Goal: Task Accomplishment & Management: Manage account settings

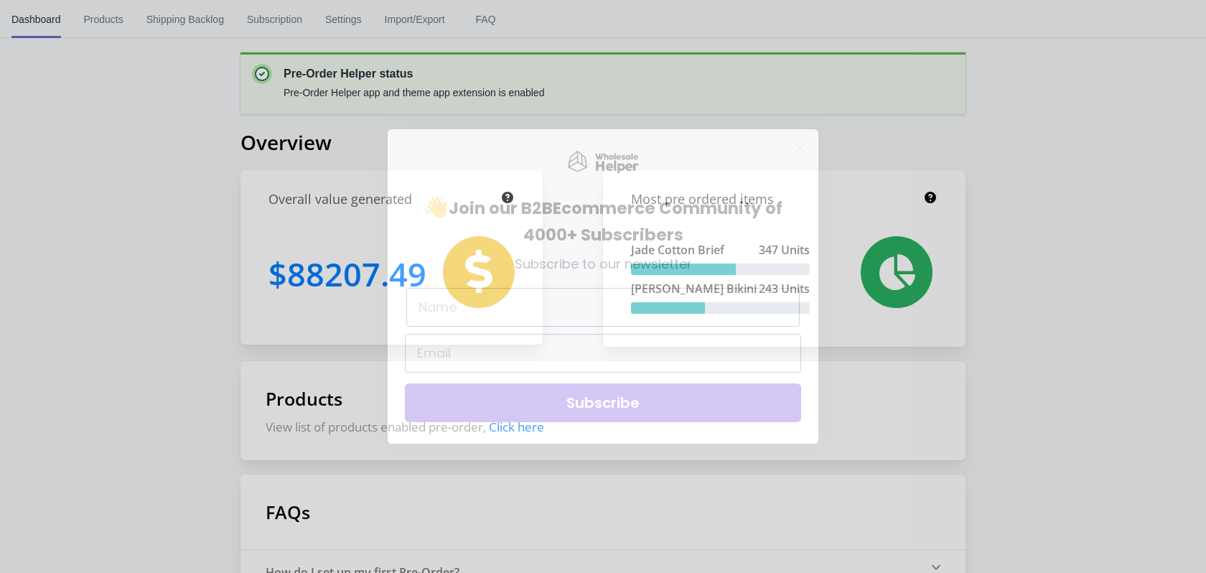
click at [803, 147] on circle "Close dialog" at bounding box center [800, 148] width 24 height 24
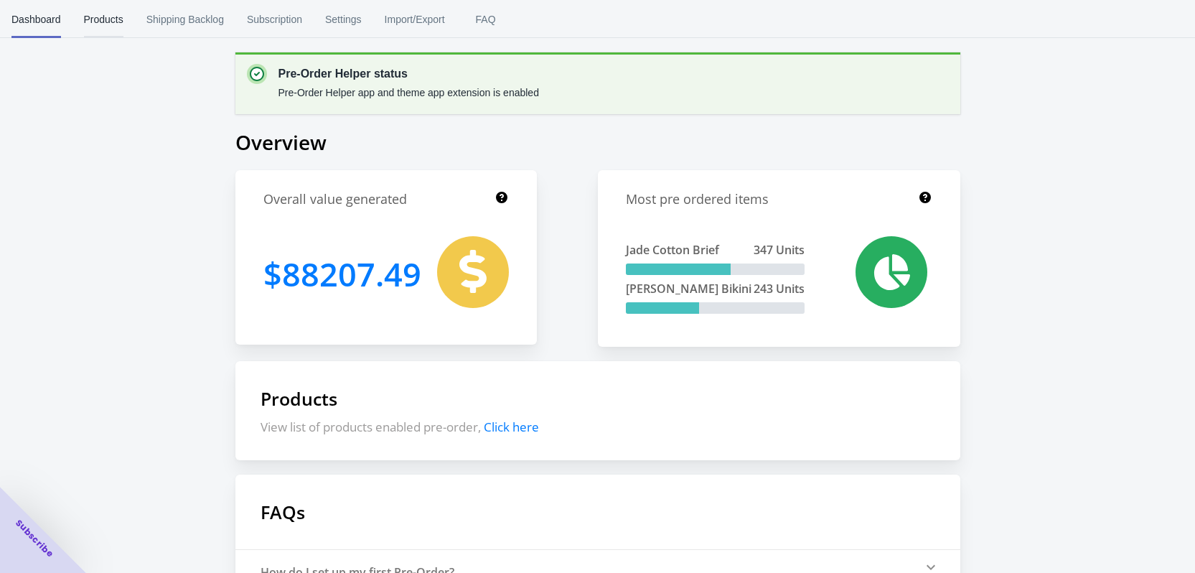
click at [121, 17] on span "Products" at bounding box center [103, 19] width 39 height 37
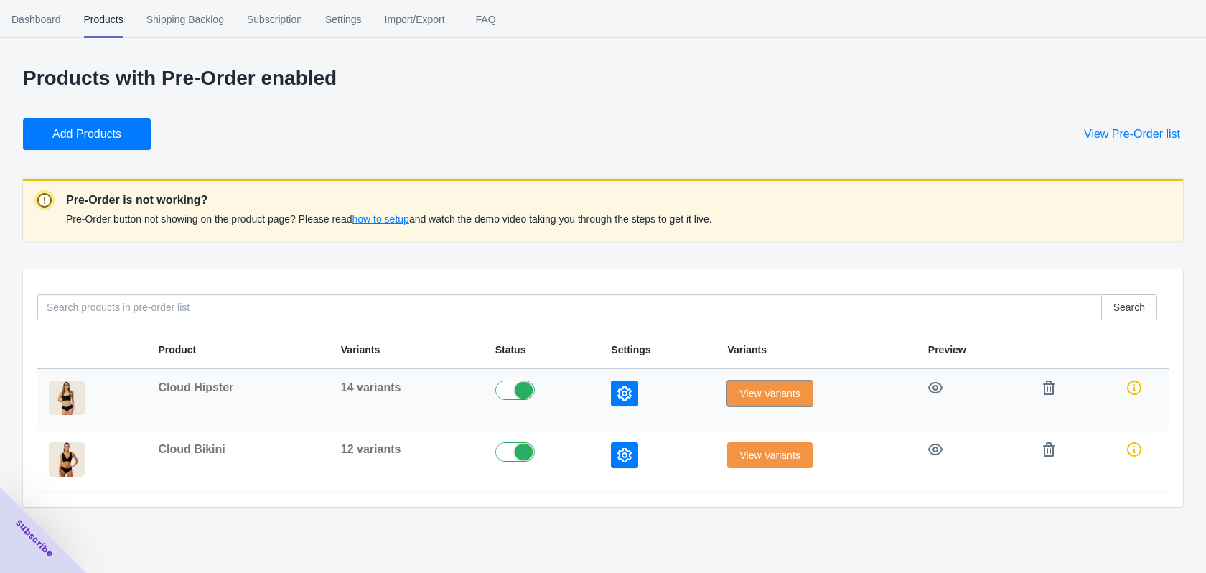
click at [739, 395] on span "View Variants" at bounding box center [769, 393] width 60 height 11
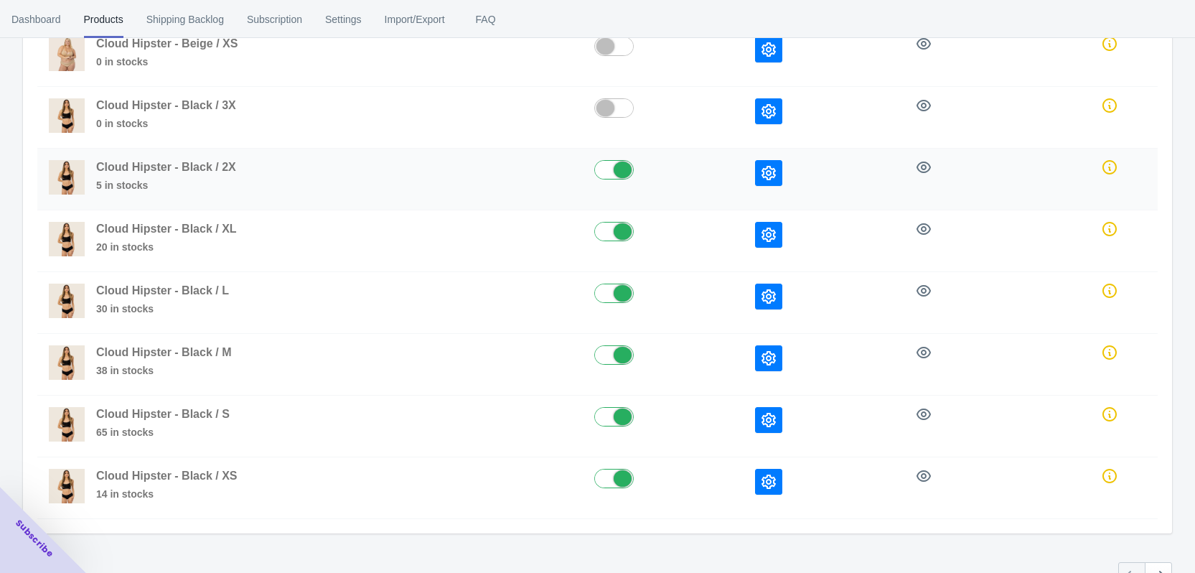
scroll to position [367, 0]
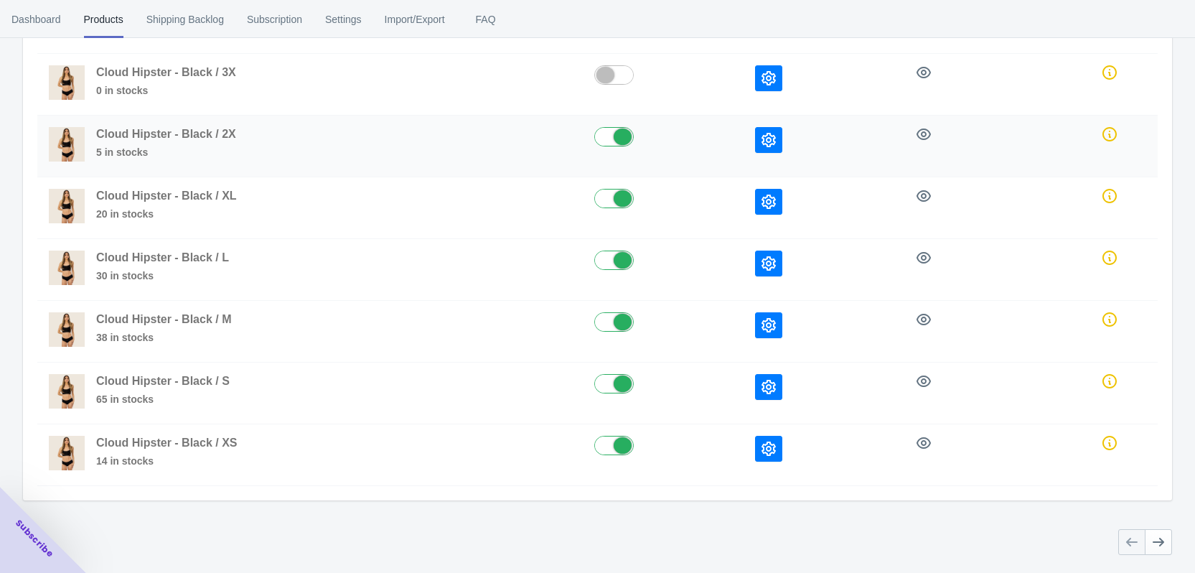
click at [608, 136] on label at bounding box center [663, 135] width 138 height 17
checkbox input "false"
click at [613, 195] on label at bounding box center [663, 197] width 138 height 17
checkbox input "false"
click at [607, 258] on label at bounding box center [663, 259] width 138 height 17
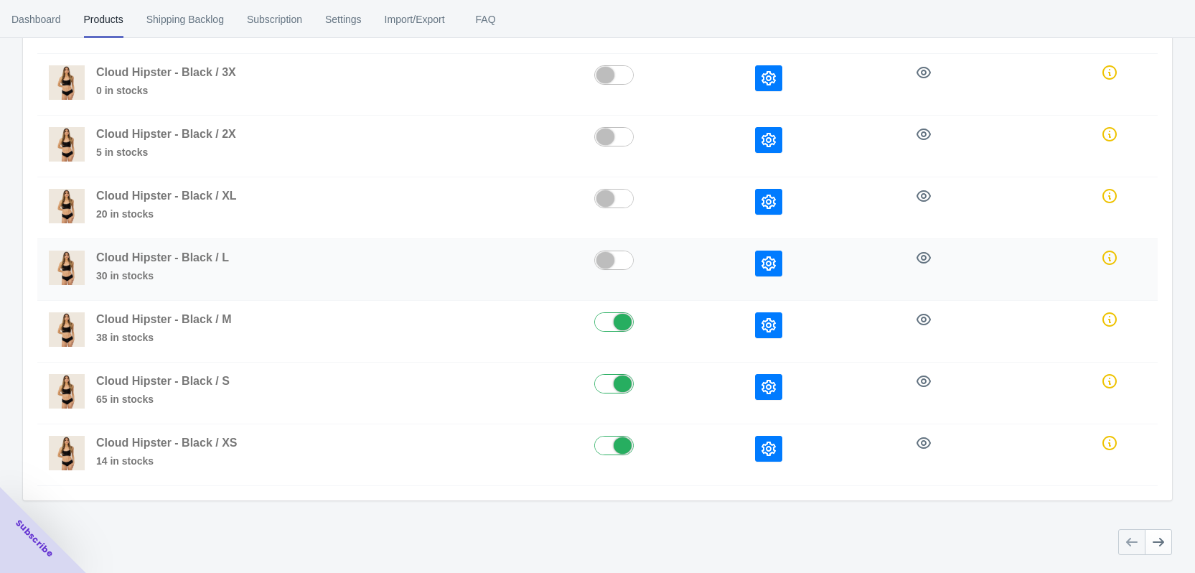
checkbox input "false"
click at [603, 314] on label at bounding box center [663, 320] width 138 height 17
checkbox input "false"
click at [609, 376] on label at bounding box center [663, 382] width 138 height 17
checkbox input "false"
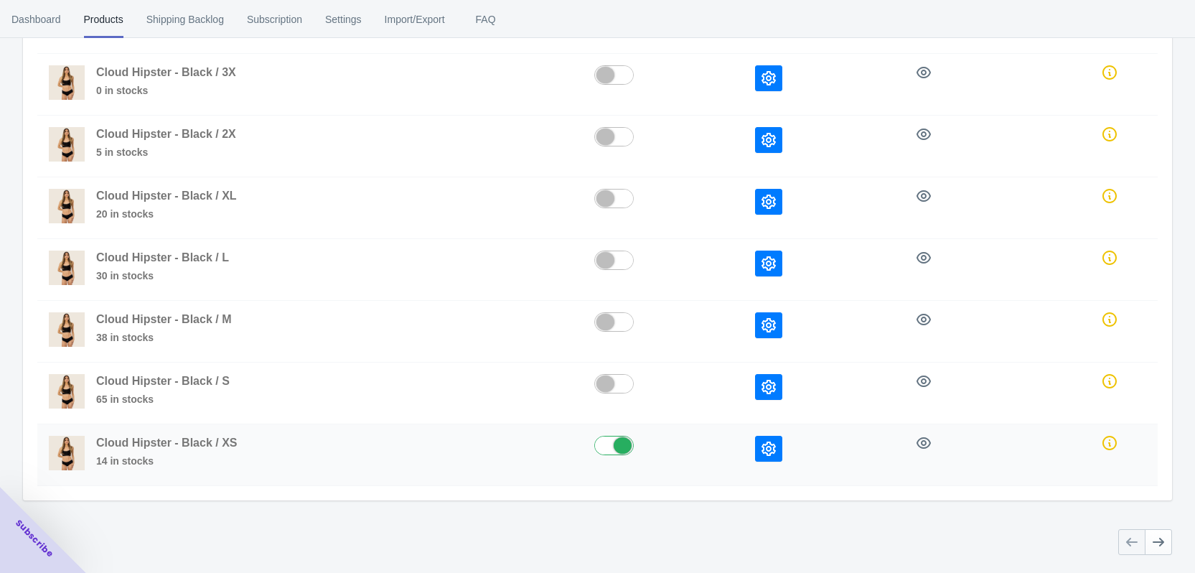
click at [618, 436] on div at bounding box center [633, 436] width 76 height 0
checkbox input "false"
click at [1169, 546] on button "Next" at bounding box center [1158, 542] width 27 height 26
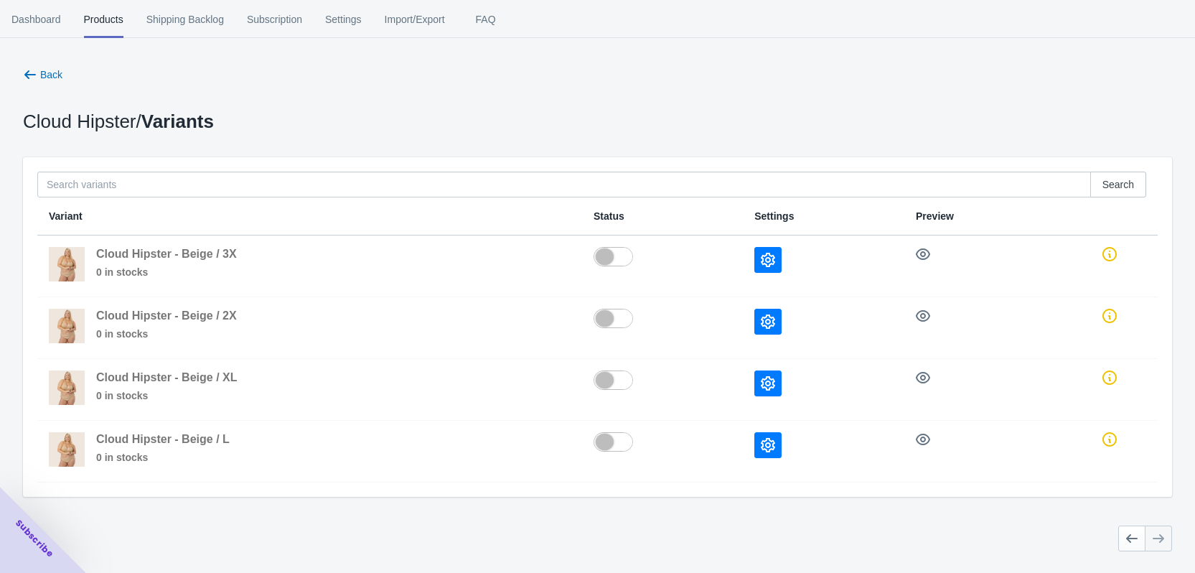
scroll to position [0, 0]
click at [37, 83] on button "Back" at bounding box center [42, 75] width 51 height 26
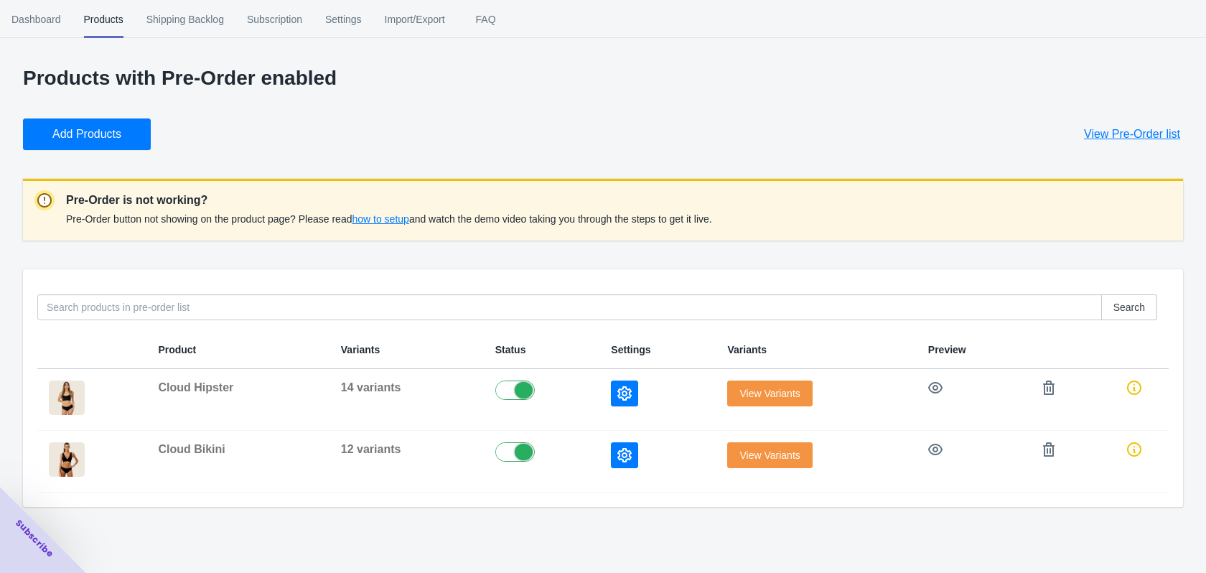
click at [739, 459] on span "View Variants" at bounding box center [769, 454] width 60 height 11
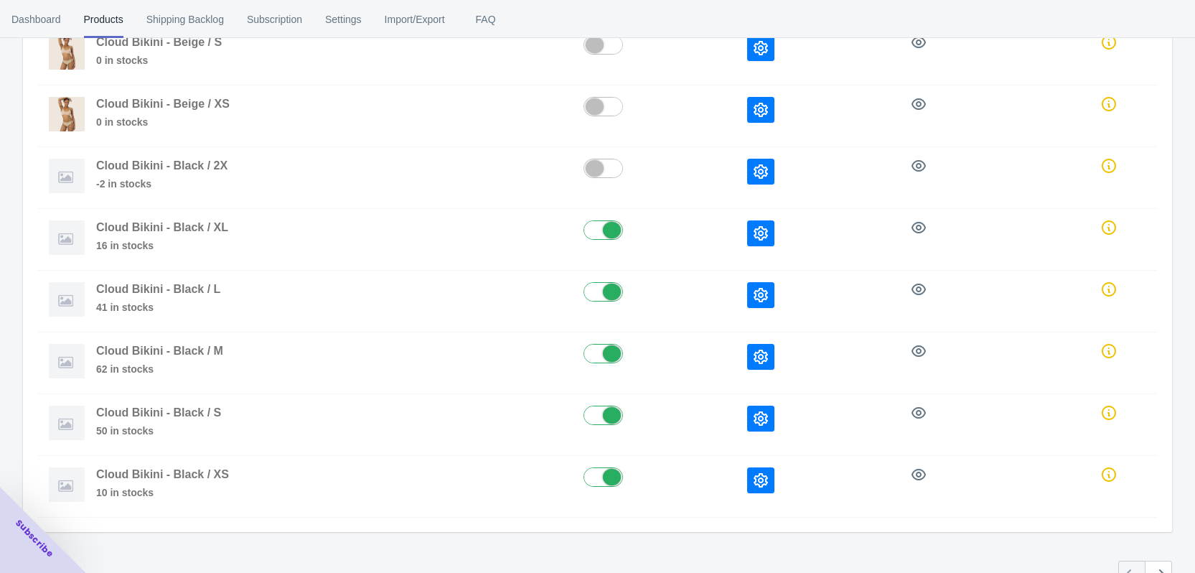
scroll to position [367, 0]
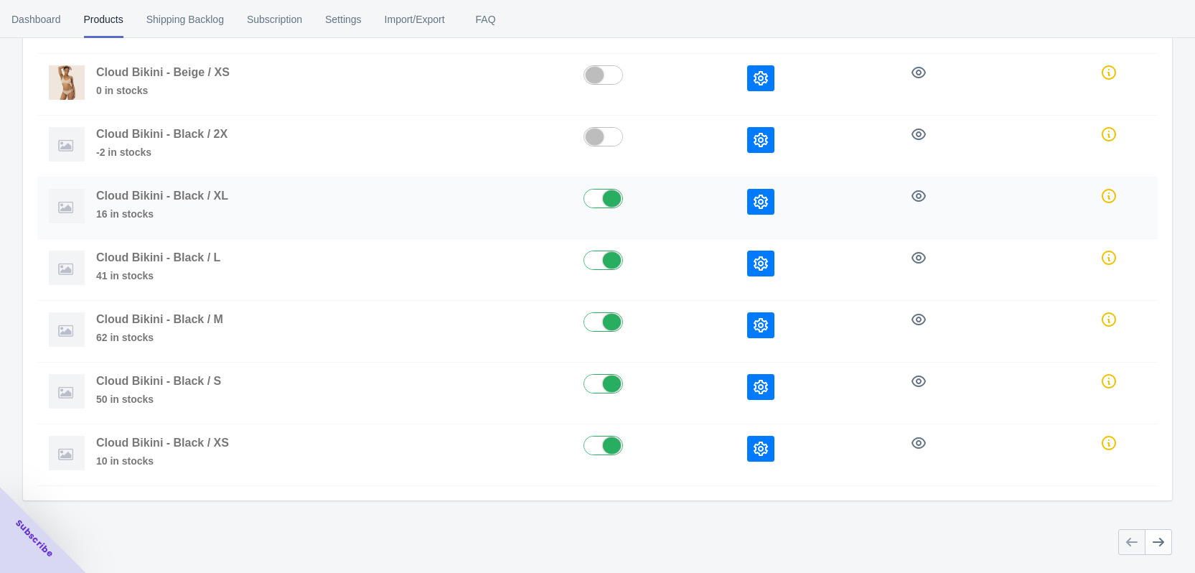
click at [586, 212] on td at bounding box center [654, 208] width 164 height 62
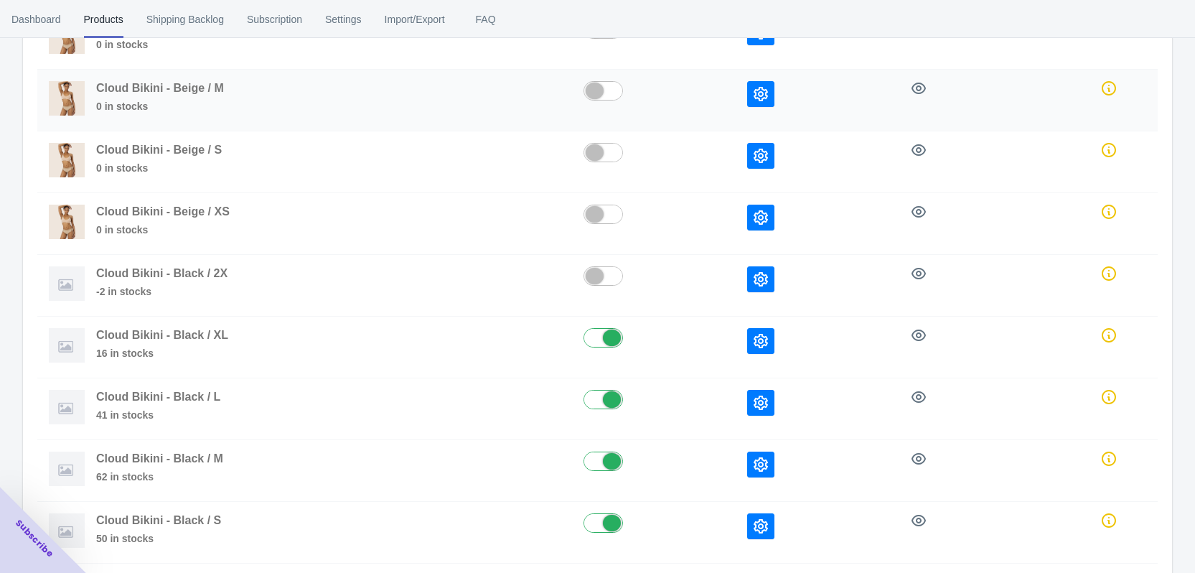
scroll to position [0, 0]
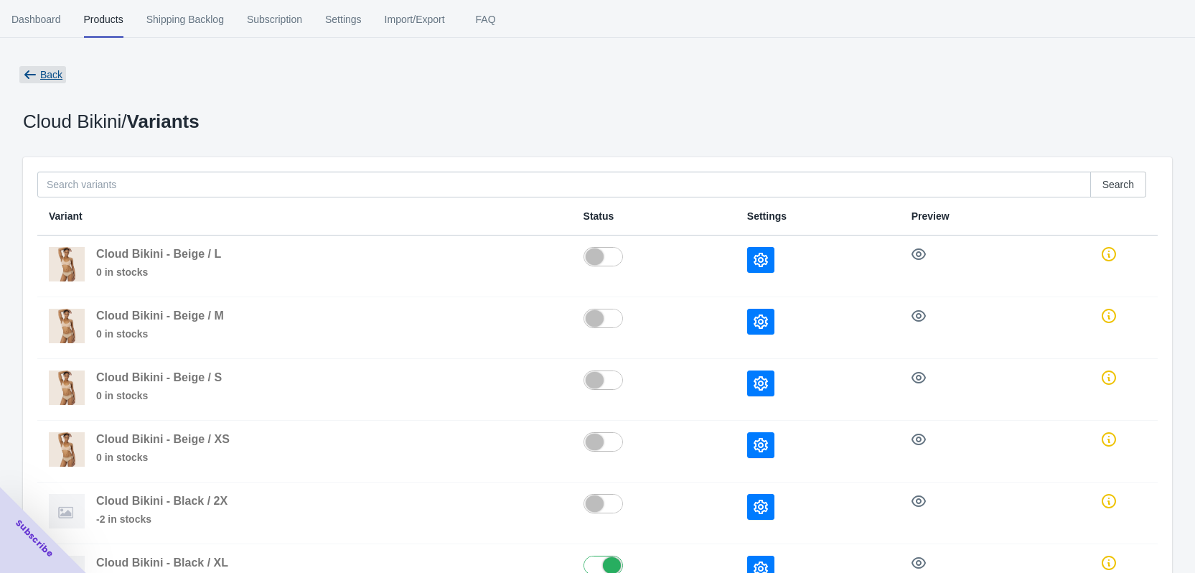
click at [47, 77] on span "Back" at bounding box center [51, 74] width 22 height 11
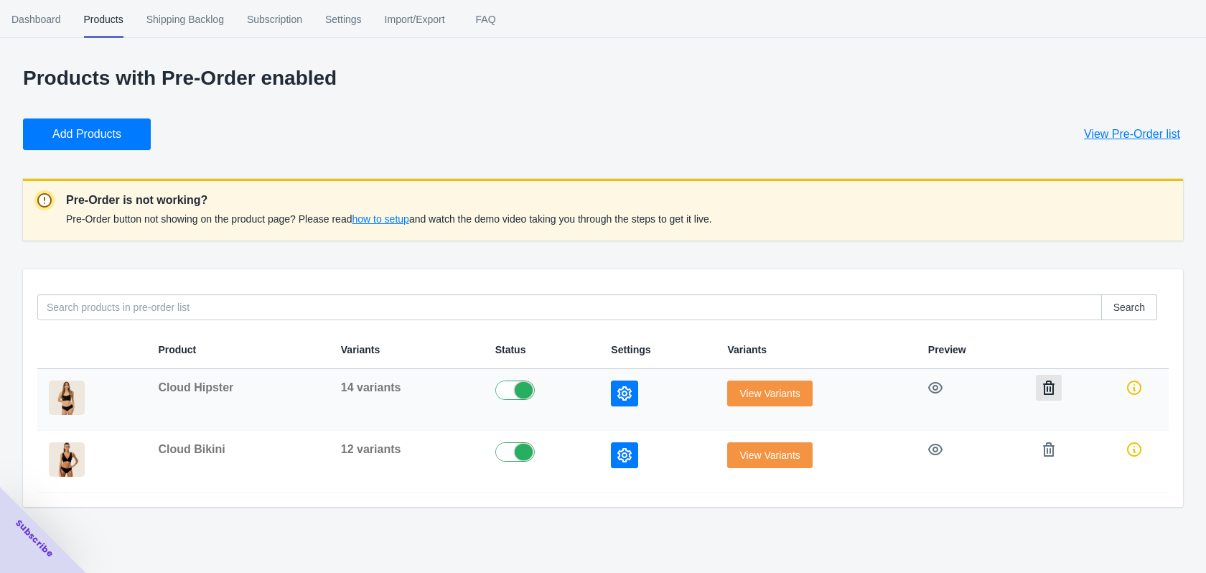
click at [1049, 389] on icon "button" at bounding box center [1048, 387] width 11 height 14
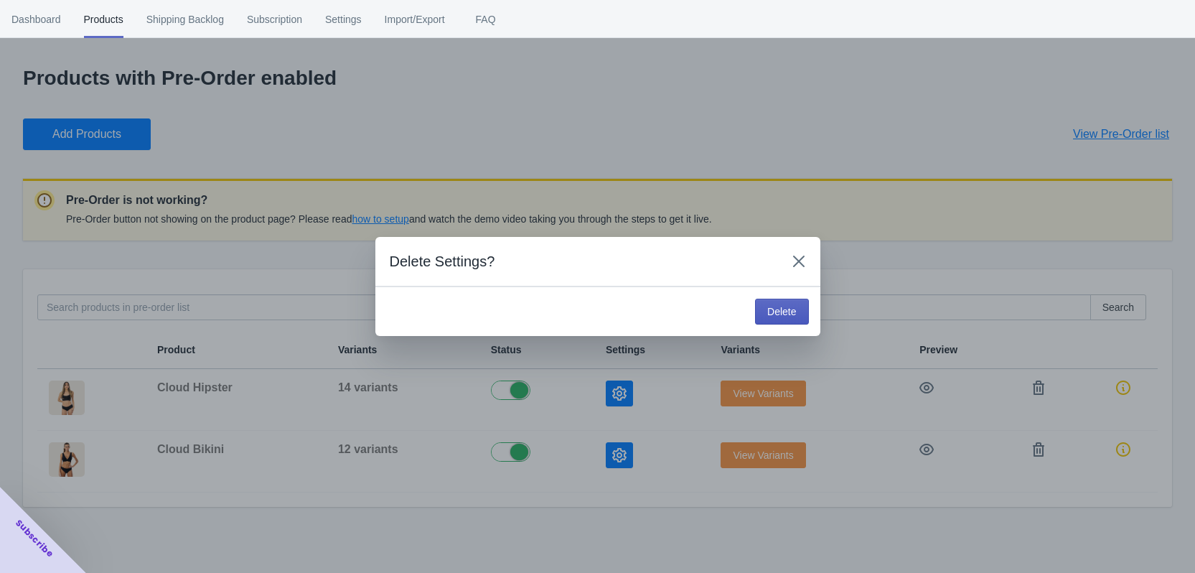
click at [772, 318] on button "Delete" at bounding box center [781, 312] width 53 height 26
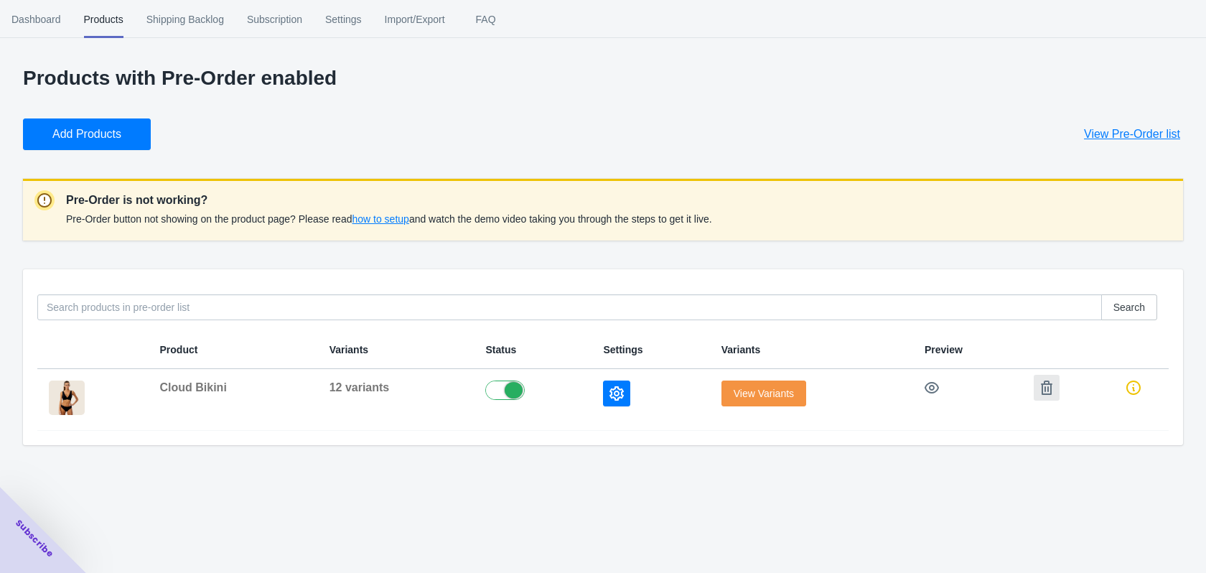
click at [1042, 388] on icon "button" at bounding box center [1046, 387] width 14 height 14
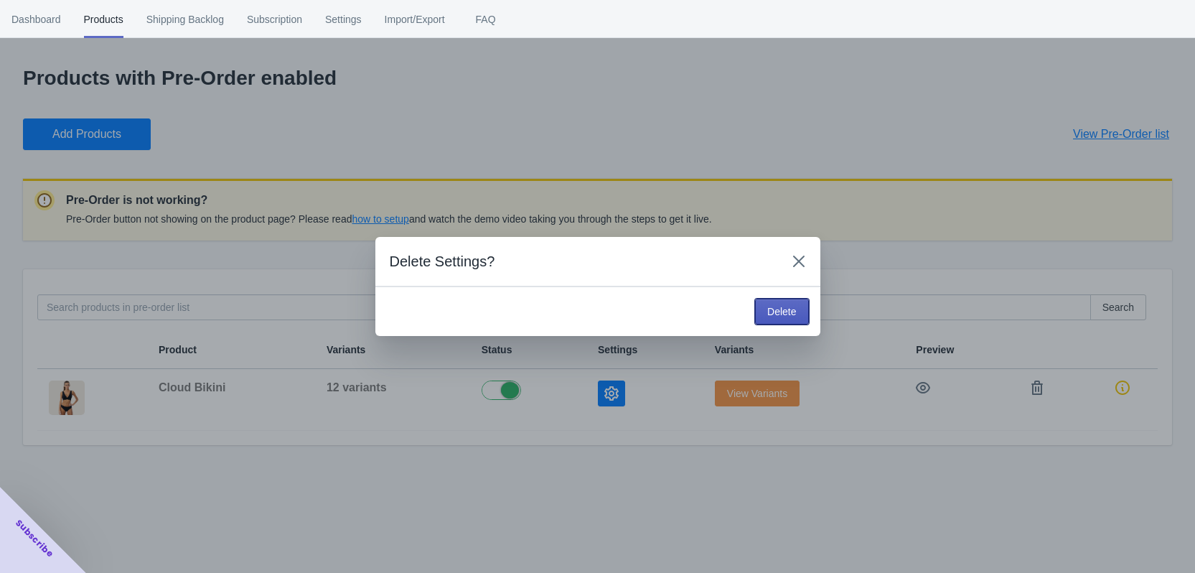
click at [765, 316] on button "Delete" at bounding box center [781, 312] width 53 height 26
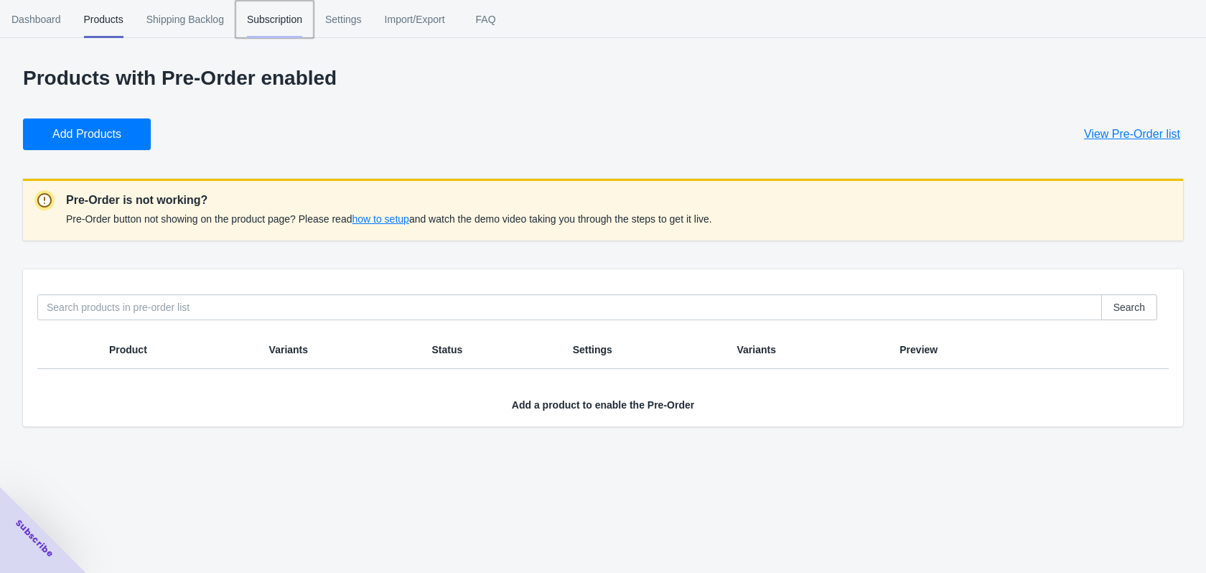
click at [297, 20] on span "Subscription" at bounding box center [274, 19] width 55 height 37
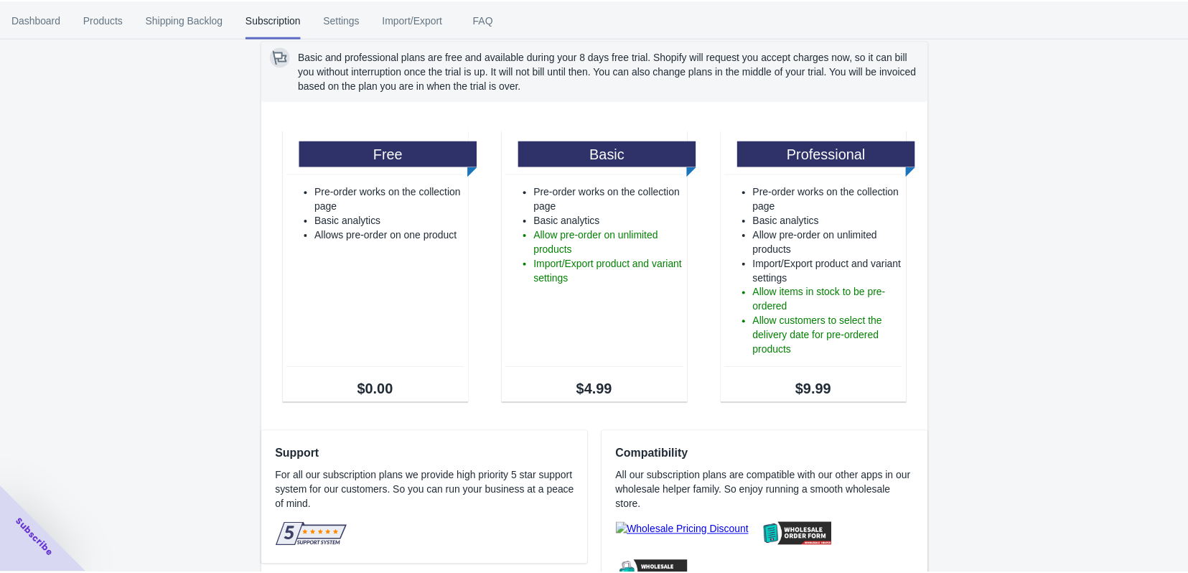
scroll to position [18, 0]
